Goal: Task Accomplishment & Management: Use online tool/utility

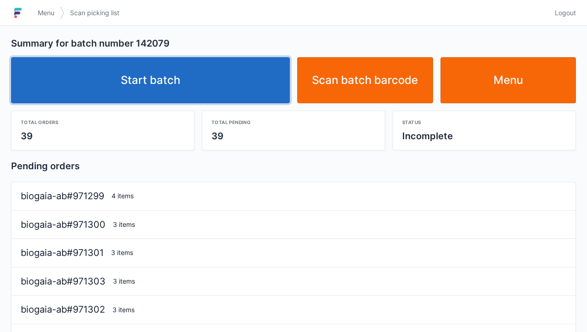
click at [225, 103] on link "Start batch" at bounding box center [150, 80] width 279 height 46
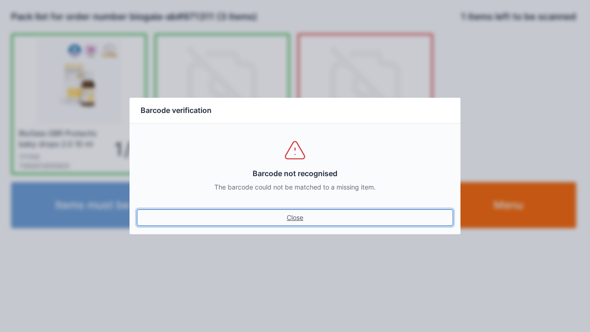
click at [292, 219] on link "Close" at bounding box center [295, 217] width 316 height 17
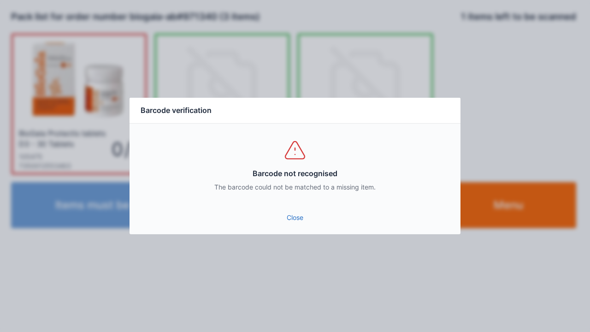
click at [297, 219] on link "Close" at bounding box center [295, 217] width 316 height 17
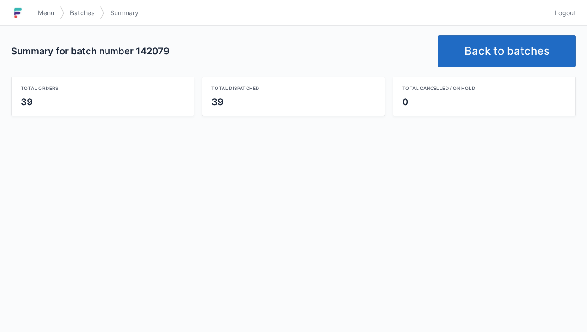
click at [504, 52] on link "Back to batches" at bounding box center [507, 51] width 138 height 32
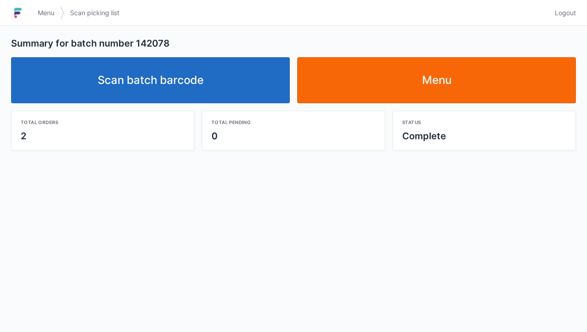
click at [233, 81] on link "Scan batch barcode" at bounding box center [150, 80] width 279 height 46
click at [184, 85] on link "Scan batch barcode" at bounding box center [150, 80] width 279 height 46
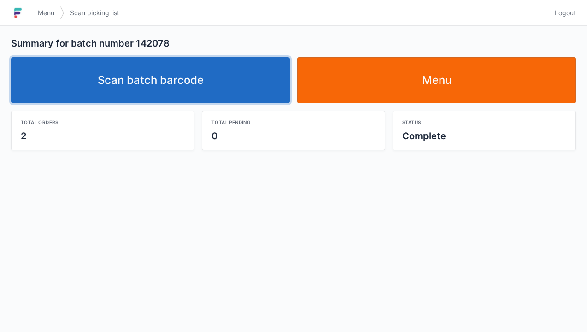
click at [212, 90] on link "Scan batch barcode" at bounding box center [150, 80] width 279 height 46
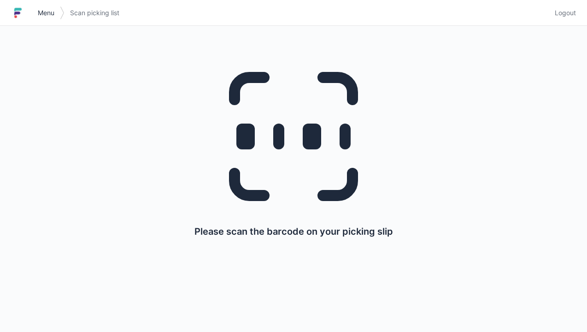
click at [43, 16] on span "Menu" at bounding box center [46, 12] width 17 height 9
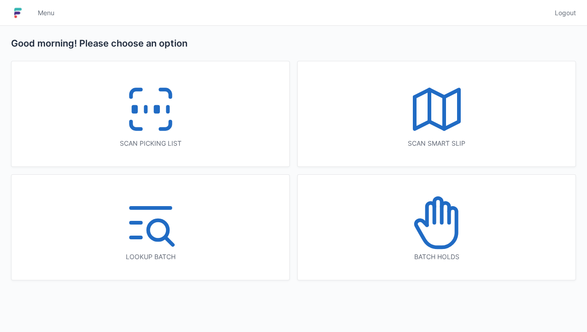
click at [158, 112] on rect at bounding box center [156, 109] width 2 height 5
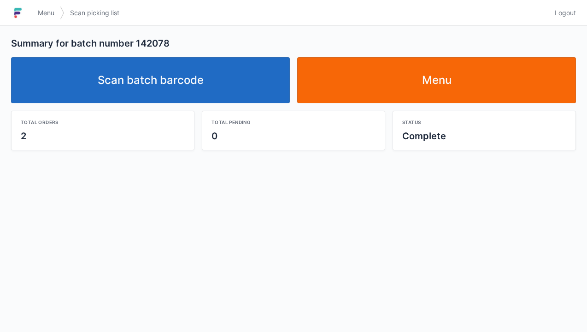
click at [187, 81] on link "Scan batch barcode" at bounding box center [150, 80] width 279 height 46
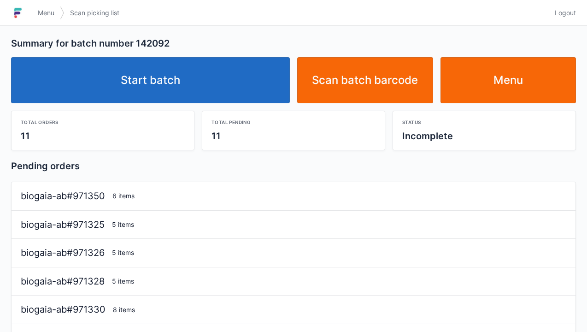
click at [211, 70] on link "Start batch" at bounding box center [150, 80] width 279 height 46
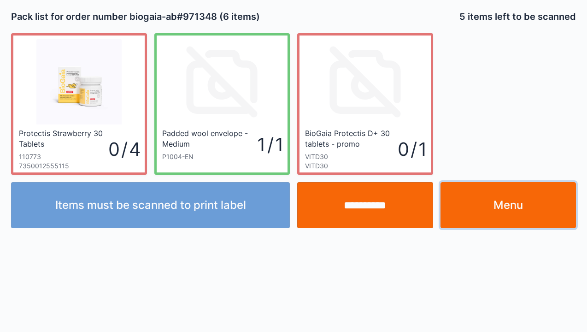
click at [507, 210] on link "Menu" at bounding box center [508, 205] width 136 height 46
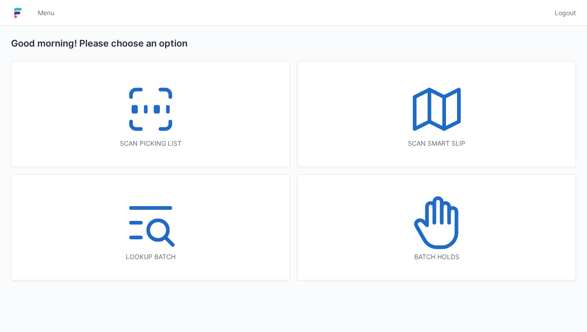
click at [151, 115] on icon at bounding box center [150, 109] width 59 height 59
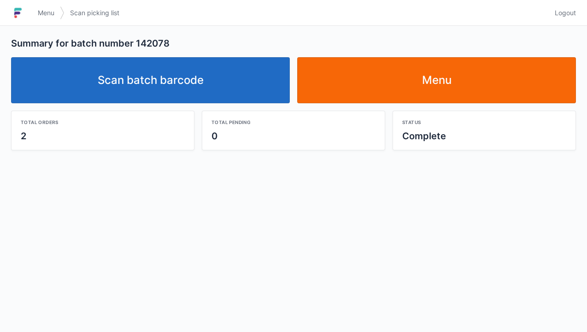
click at [438, 85] on link "Menu" at bounding box center [436, 80] width 279 height 46
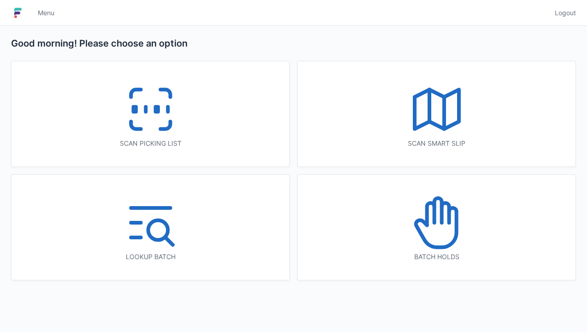
click at [163, 129] on icon at bounding box center [165, 125] width 10 height 7
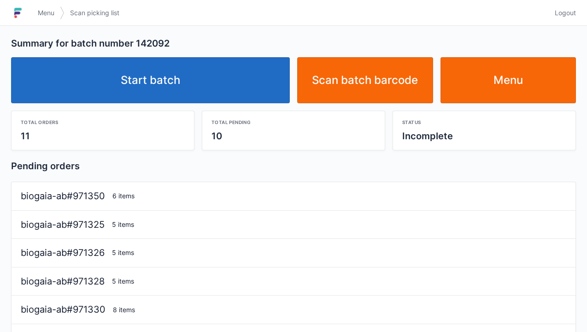
click at [224, 87] on link "Start batch" at bounding box center [150, 80] width 279 height 46
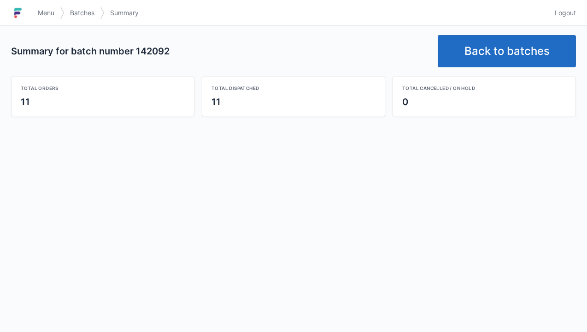
click at [518, 26] on div "Summary for batch number 142092 Back to batches Total orders 11 Total dispatche…" at bounding box center [293, 75] width 587 height 99
click at [504, 49] on link "Back to batches" at bounding box center [507, 51] width 138 height 32
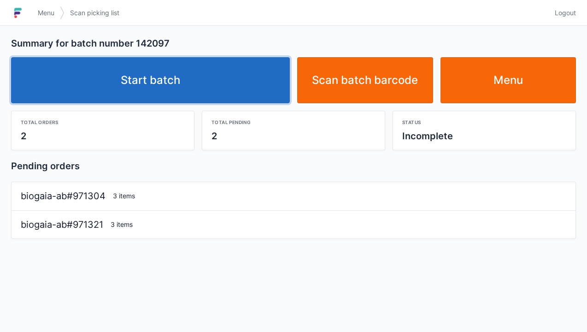
click at [209, 87] on link "Start batch" at bounding box center [150, 80] width 279 height 46
